Goal: Information Seeking & Learning: Learn about a topic

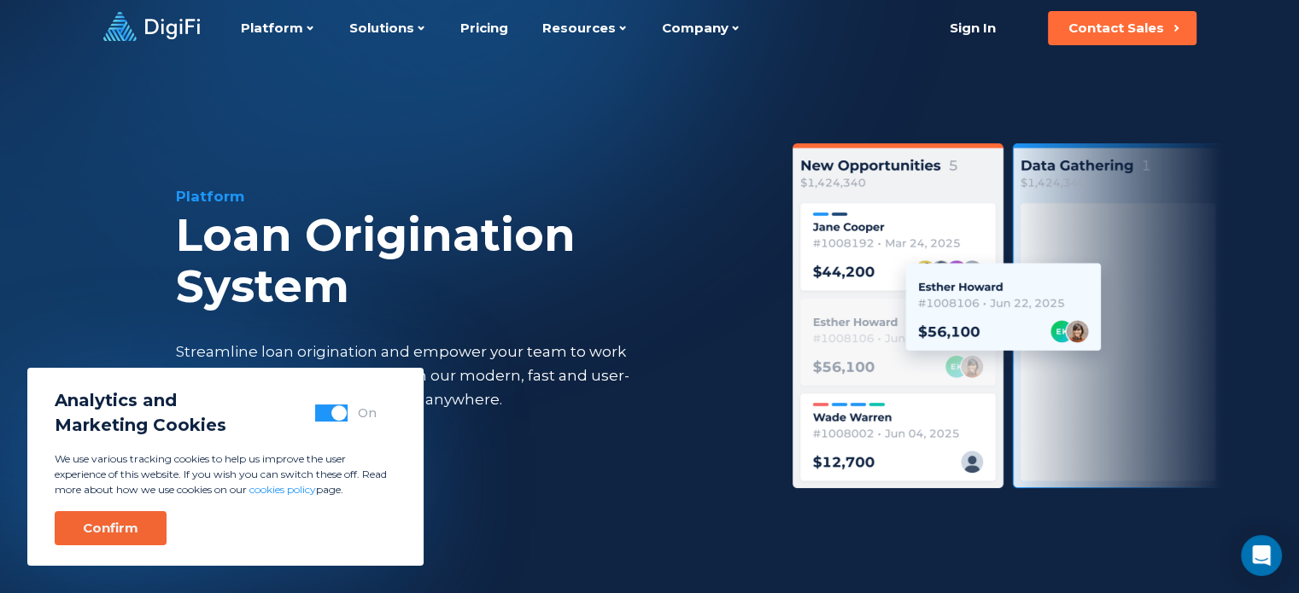
click at [103, 535] on div "Confirm" at bounding box center [110, 528] width 55 height 17
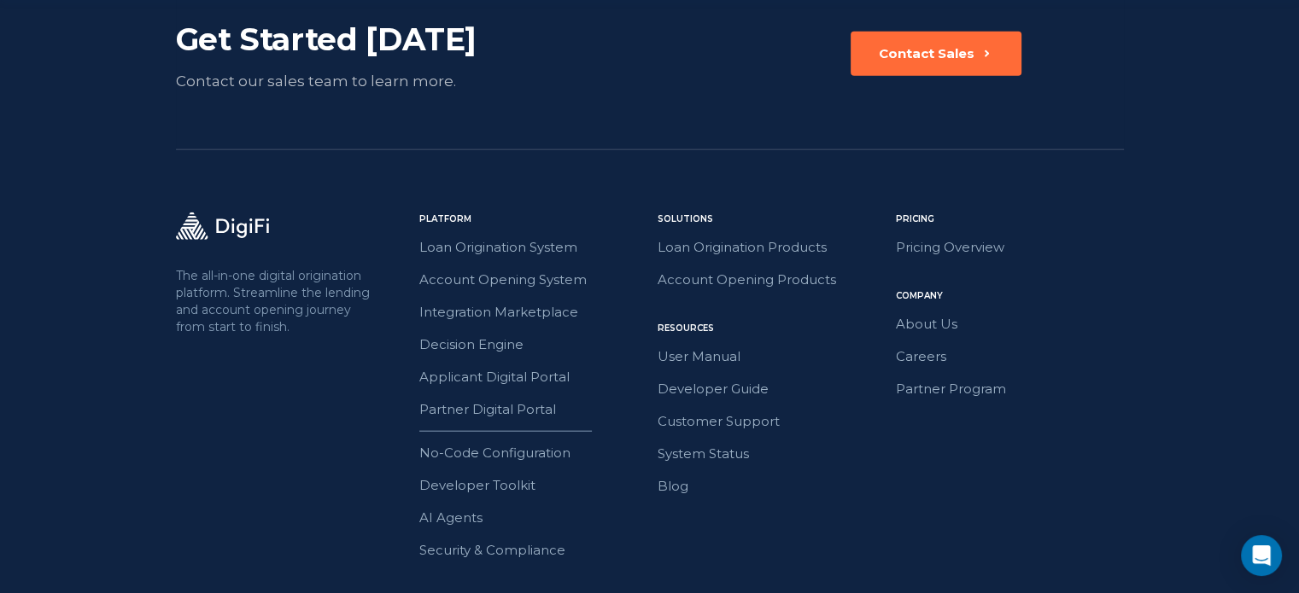
scroll to position [4082, 0]
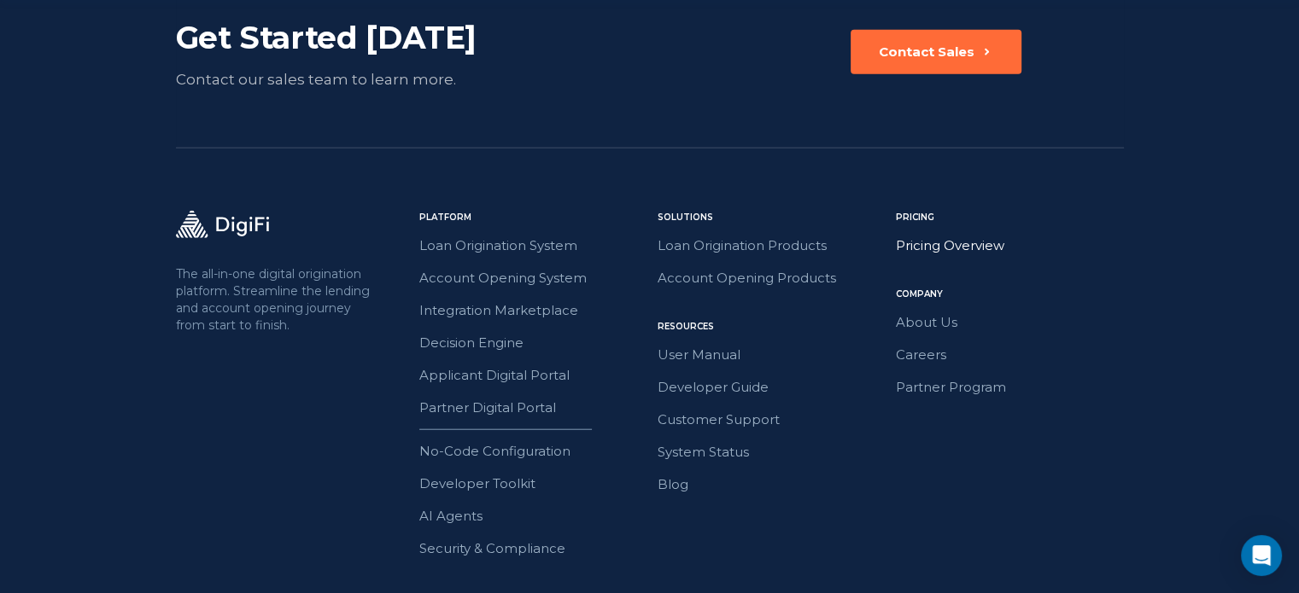
click at [985, 235] on link "Pricing Overview" at bounding box center [1010, 246] width 228 height 22
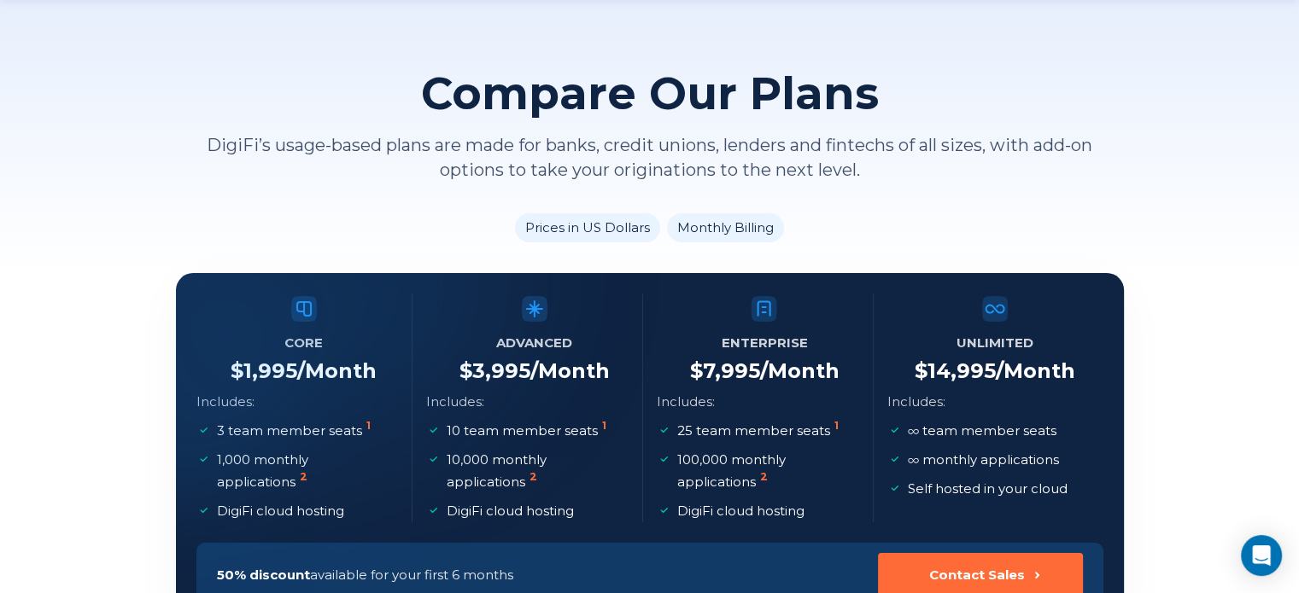
scroll to position [239, 0]
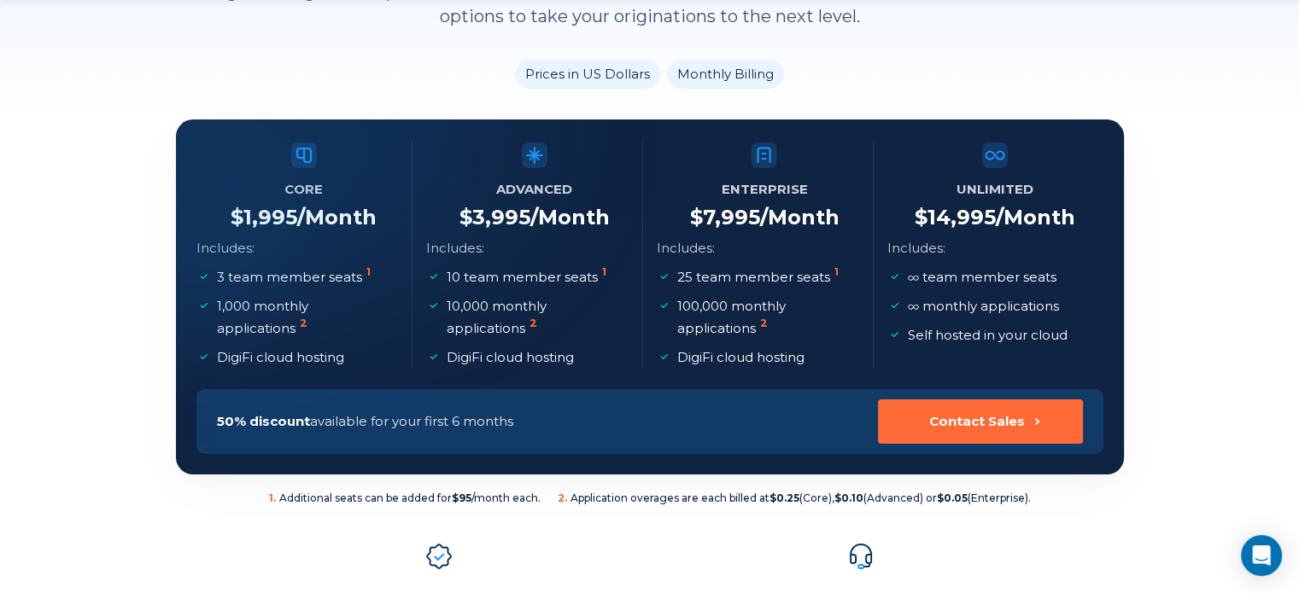
click at [603, 74] on li "Prices in US Dollars" at bounding box center [587, 74] width 145 height 29
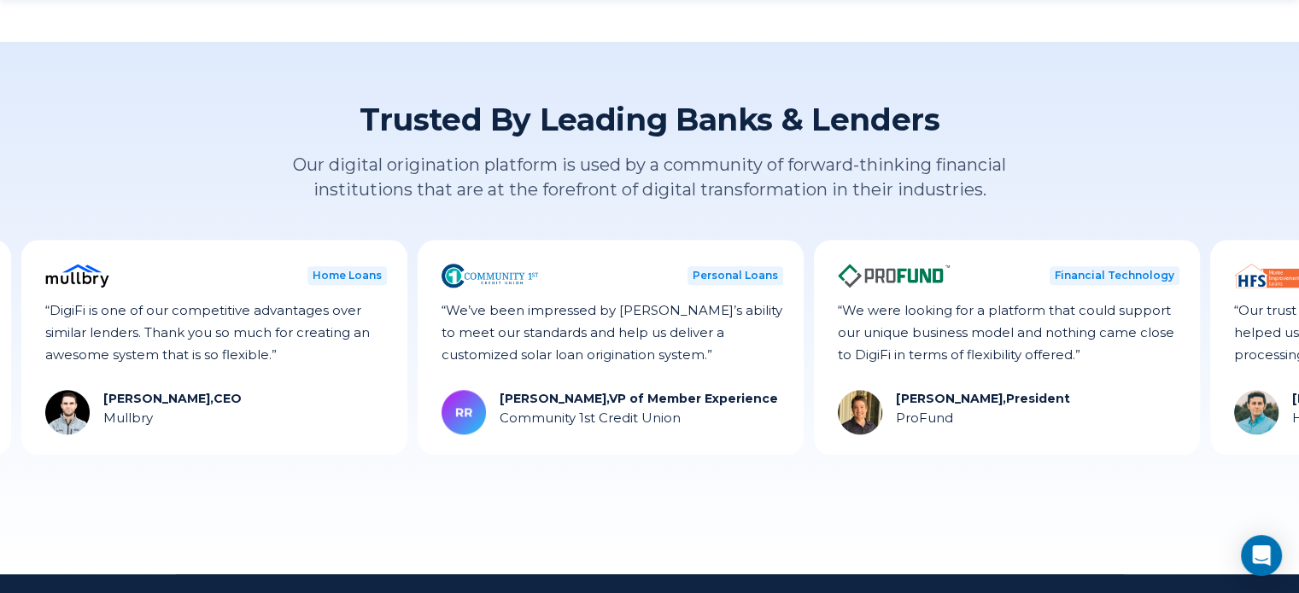
scroll to position [1947, 0]
